Goal: Check status: Check status

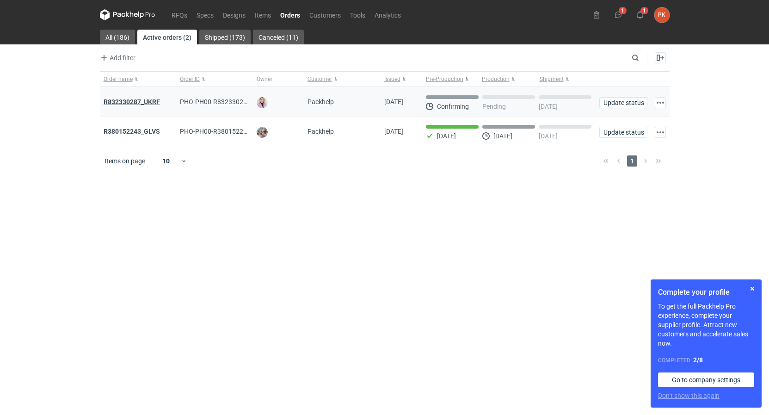
click at [119, 100] on strong "R832330287_UKRF" at bounding box center [132, 101] width 56 height 7
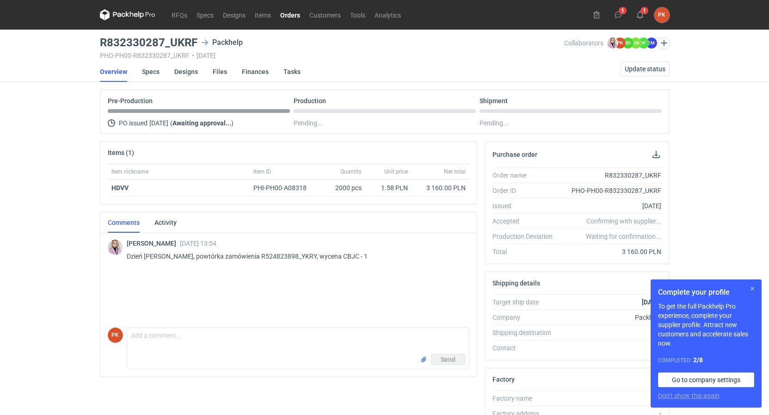
click at [750, 287] on button "button" at bounding box center [752, 288] width 11 height 11
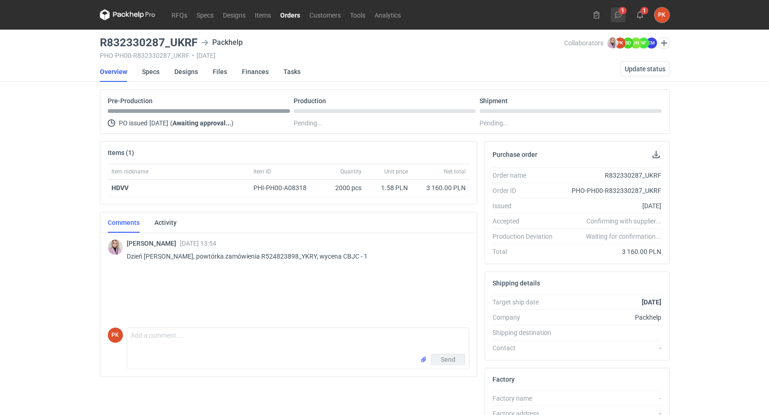
click at [618, 19] on button "1" at bounding box center [618, 14] width 15 height 15
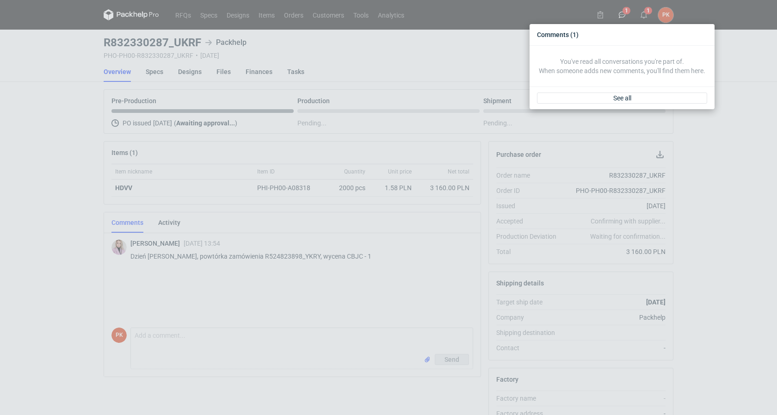
click at [483, 99] on div "Comments (1) You've read all conversations you're part of. When someone adds ne…" at bounding box center [388, 207] width 777 height 415
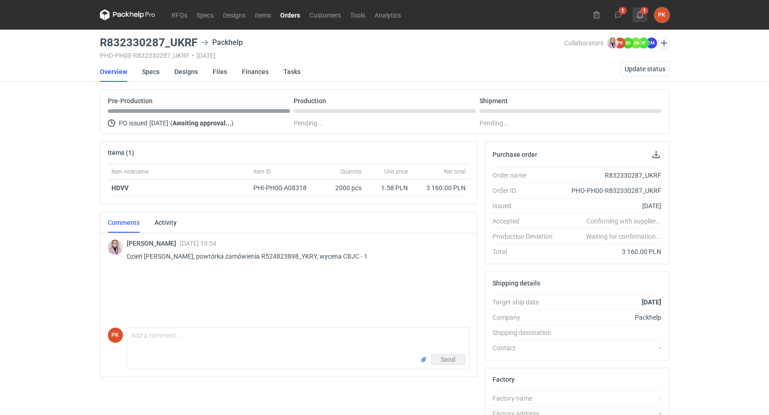
click at [642, 16] on icon at bounding box center [640, 14] width 7 height 7
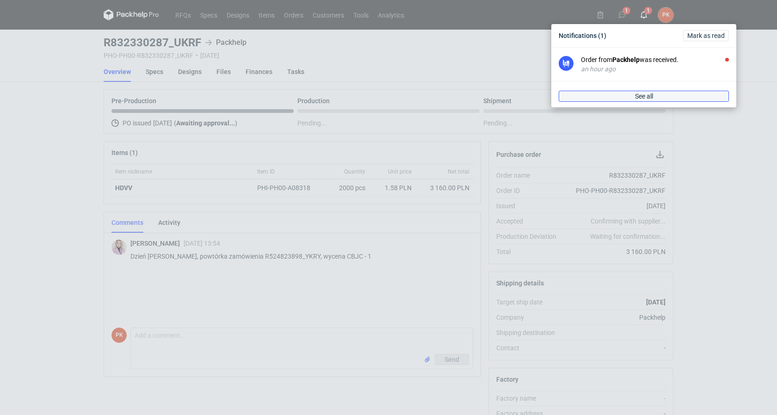
click at [650, 92] on link "See all" at bounding box center [644, 96] width 170 height 11
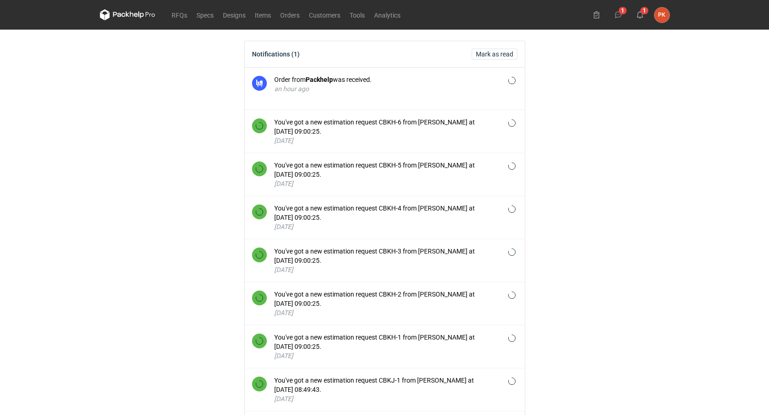
click at [66, 100] on div "RFQs Specs Designs Items Orders Customers Tools Analytics 1 1 PK [PERSON_NAME] …" at bounding box center [384, 207] width 769 height 415
click at [174, 13] on link "RFQs" at bounding box center [179, 14] width 25 height 11
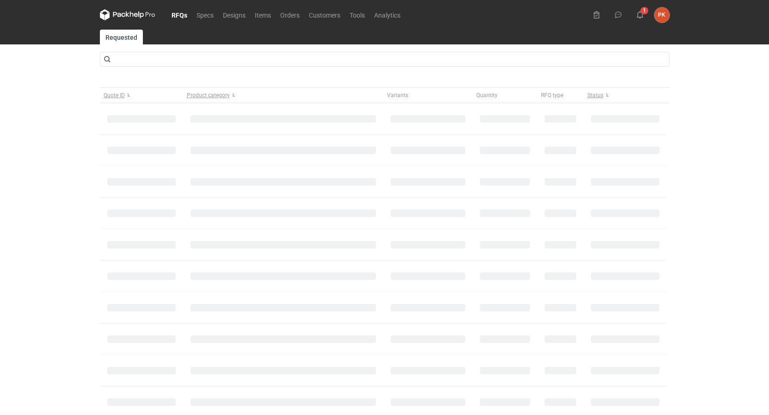
click at [649, 15] on div "1 PK [PERSON_NAME] [EMAIL_ADDRESS][DOMAIN_NAME] Company profile Personal settin…" at bounding box center [629, 14] width 80 height 15
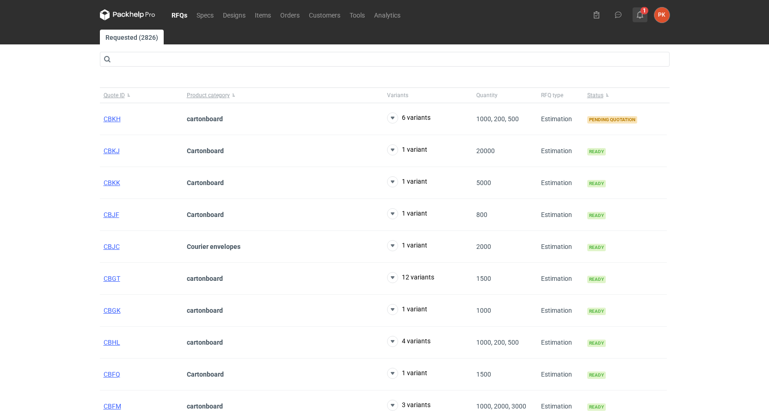
click at [642, 13] on icon at bounding box center [640, 14] width 7 height 7
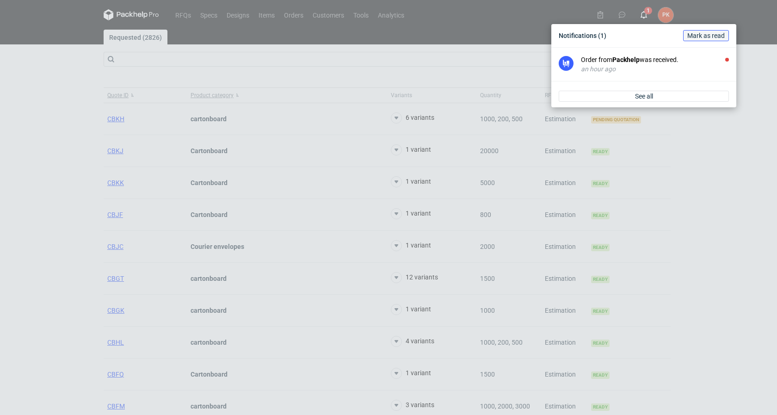
click at [687, 30] on button "Mark as read" at bounding box center [706, 35] width 46 height 11
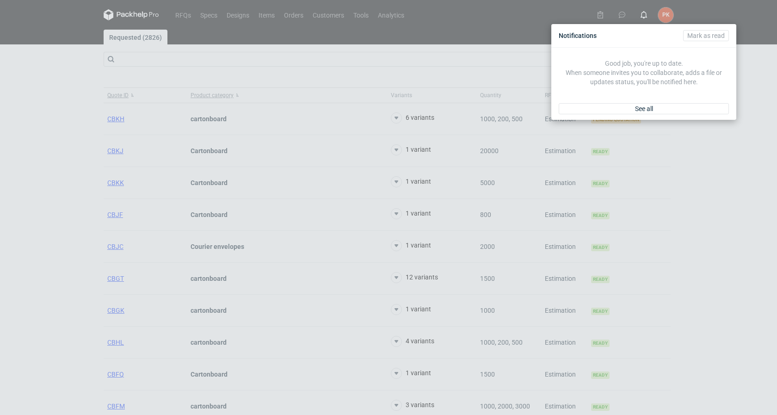
click at [99, 202] on div "Notifications [PERSON_NAME] as read Good job, you're up to date. When someone i…" at bounding box center [388, 207] width 777 height 415
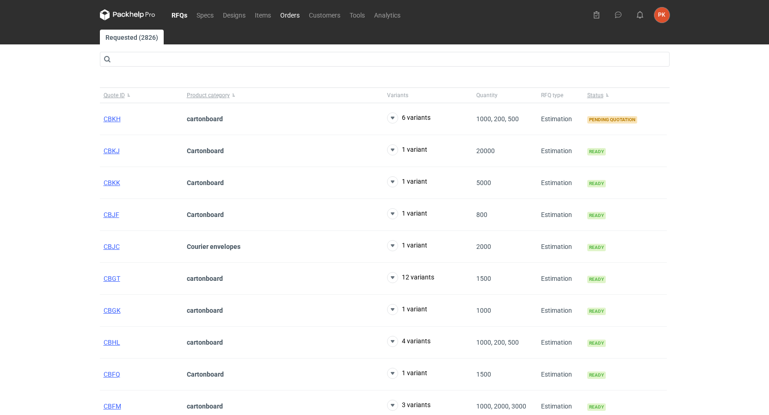
click at [290, 20] on link "Orders" at bounding box center [290, 14] width 29 height 11
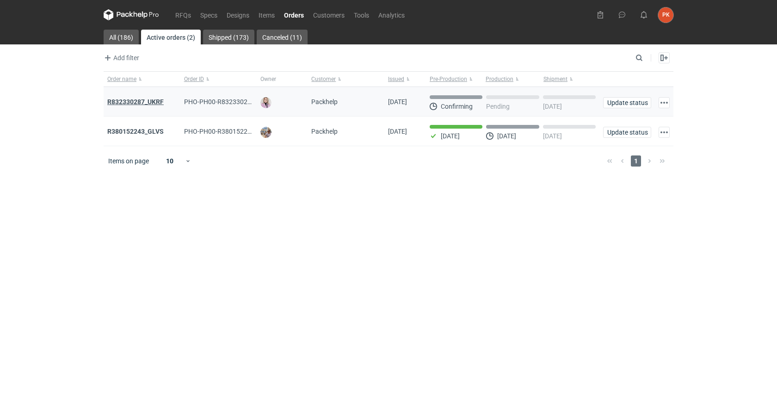
click at [154, 100] on strong "R832330287_UKRF" at bounding box center [135, 101] width 56 height 7
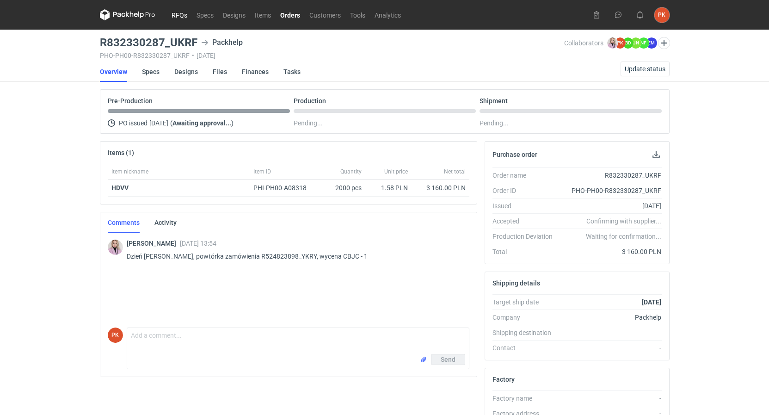
click at [175, 18] on link "RFQs" at bounding box center [179, 14] width 25 height 11
